Goal: Transaction & Acquisition: Purchase product/service

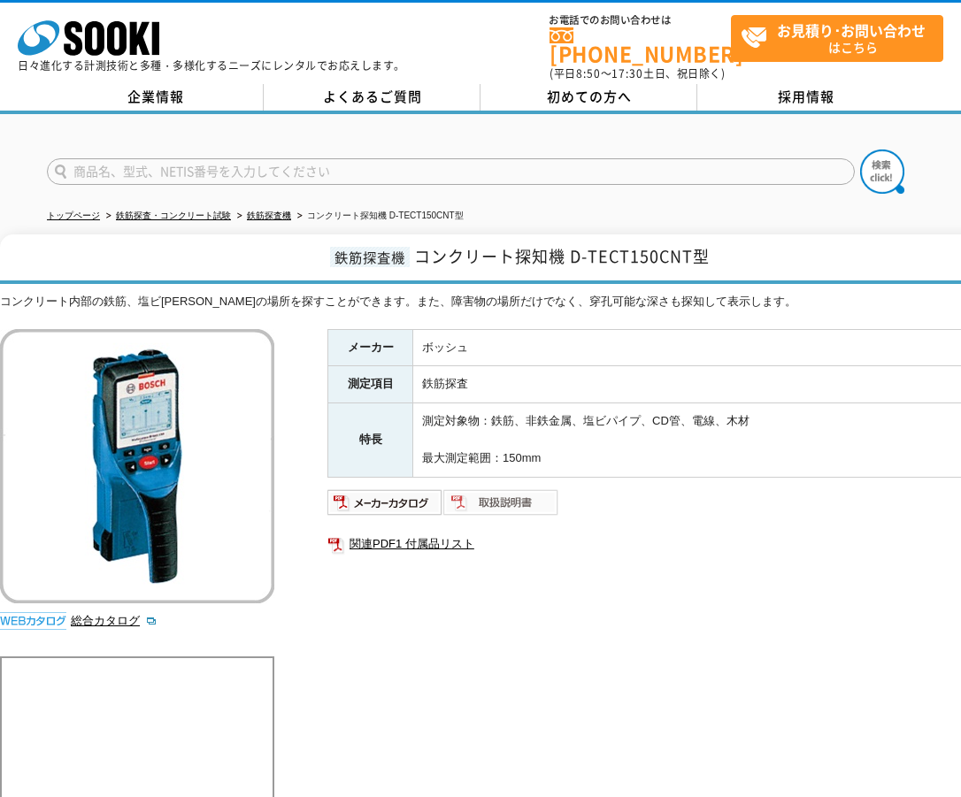
click at [508, 498] on img at bounding box center [501, 503] width 116 height 28
drag, startPoint x: 886, startPoint y: 444, endPoint x: 861, endPoint y: 431, distance: 28.1
click at [892, 444] on td "測定対象物：鉄筋、非鉄金属、塩ビパイプ、CD管、電線、木材 最大測定範囲：150mm" at bounding box center [724, 440] width 622 height 73
click at [335, 163] on input "text" at bounding box center [451, 171] width 808 height 27
paste input "D-TECT200JP"
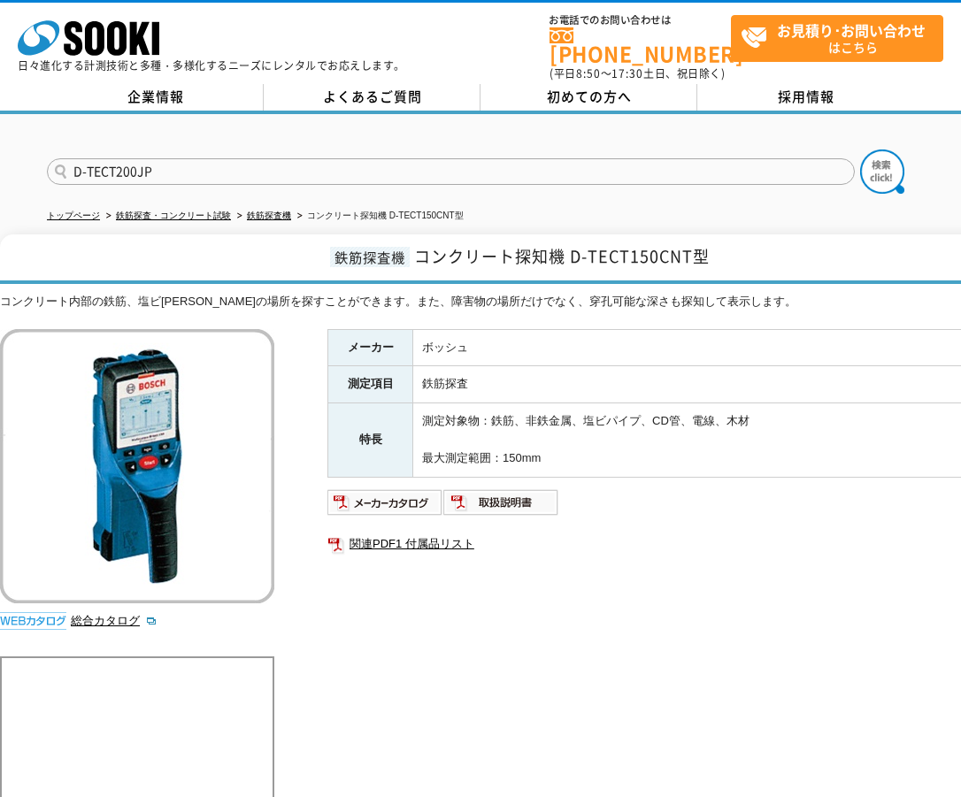
type input "D-TECT200JP"
click at [860, 150] on button at bounding box center [882, 172] width 44 height 44
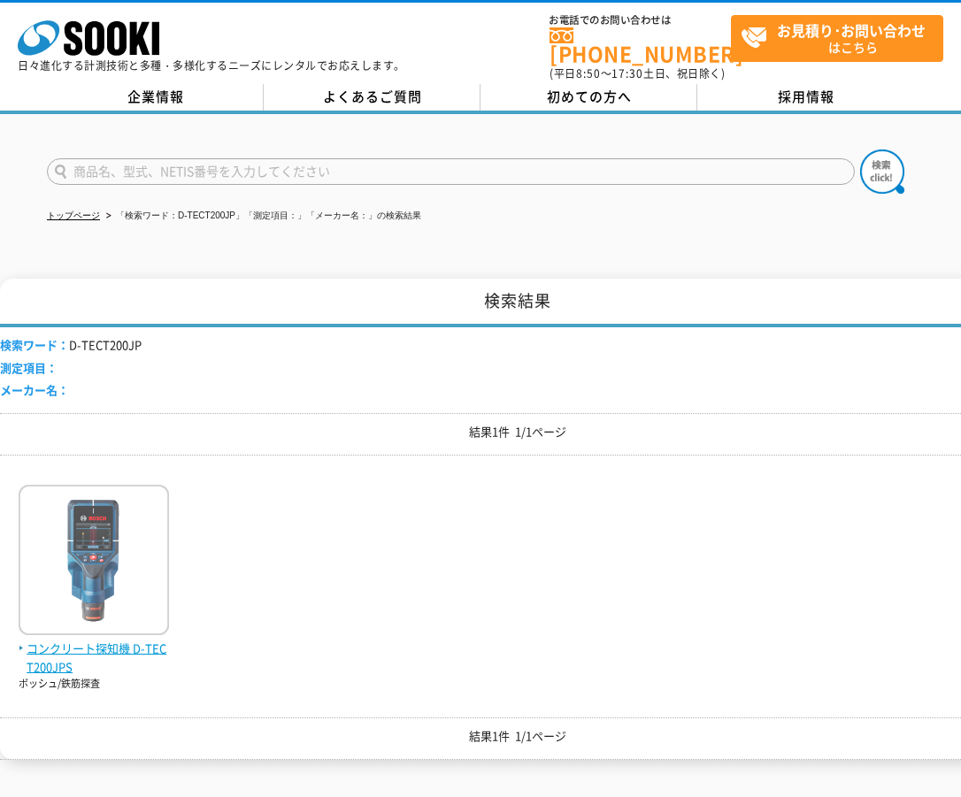
click at [127, 551] on img at bounding box center [94, 562] width 150 height 155
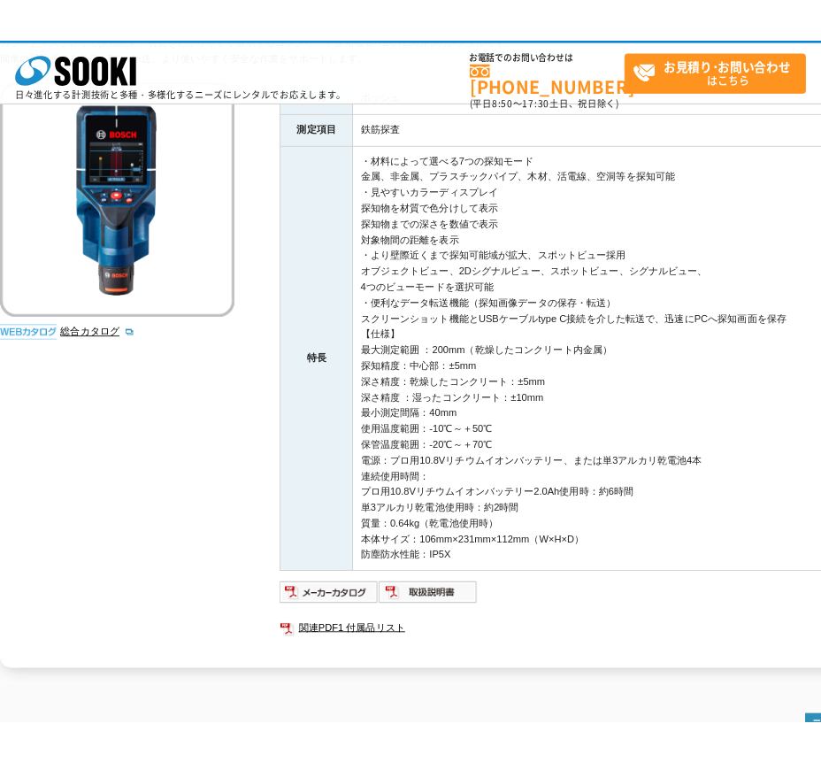
scroll to position [405, 0]
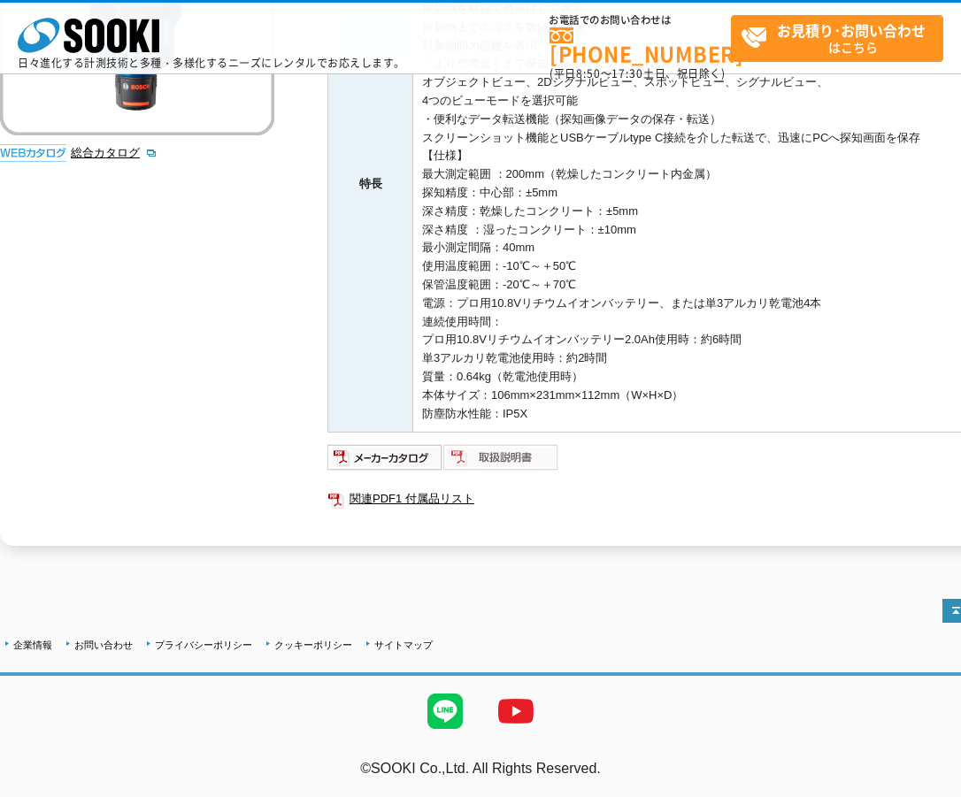
click at [493, 448] on img at bounding box center [501, 457] width 116 height 28
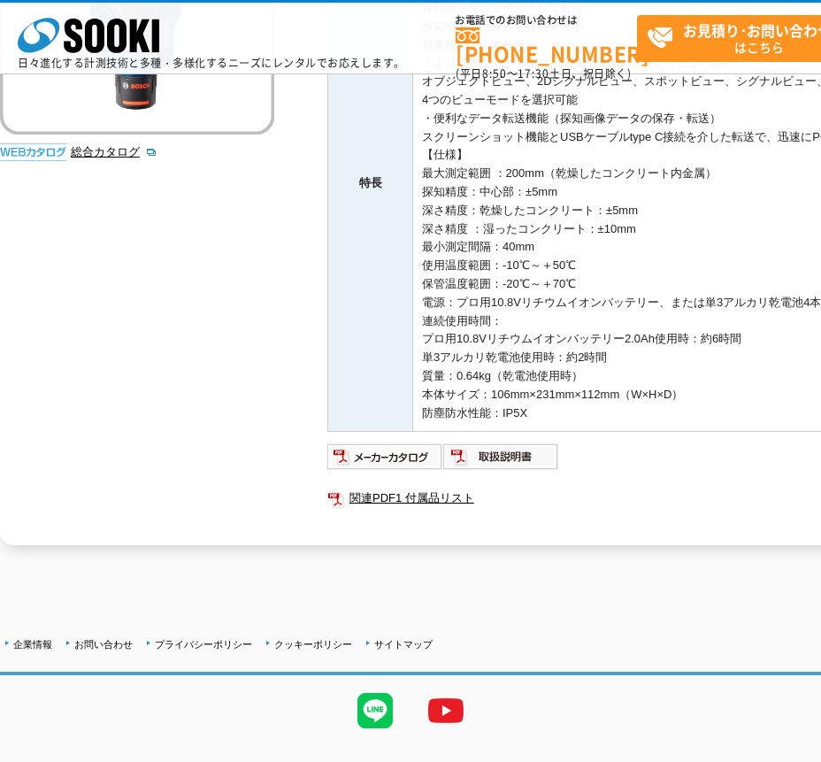
scroll to position [0, 0]
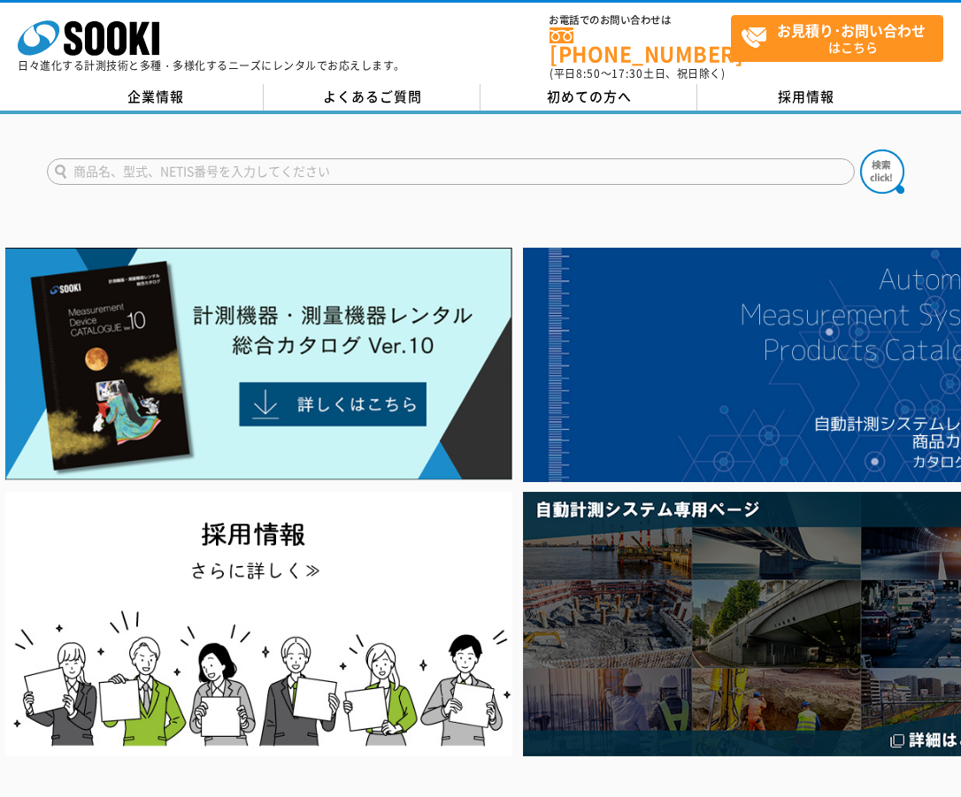
click at [335, 159] on input "text" at bounding box center [451, 171] width 808 height 27
paste input "D-TECT200JP"
type input "D-TECT200JP"
click at [860, 150] on button at bounding box center [882, 172] width 44 height 44
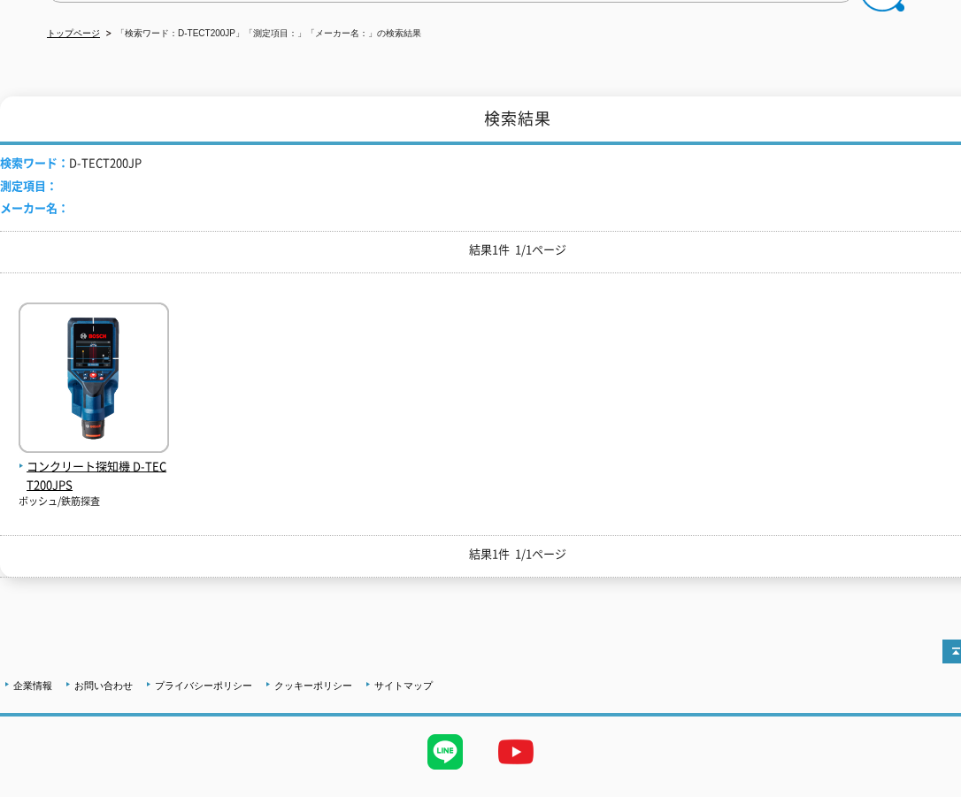
scroll to position [212, 0]
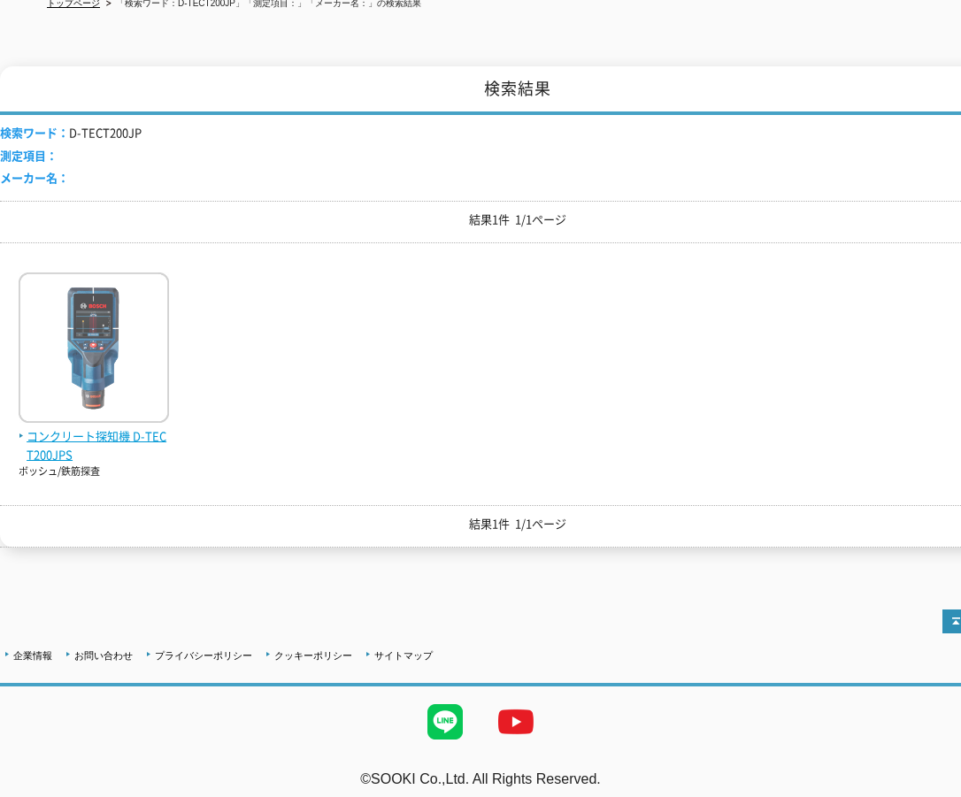
click at [132, 357] on img at bounding box center [94, 350] width 150 height 155
